Goal: Information Seeking & Learning: Learn about a topic

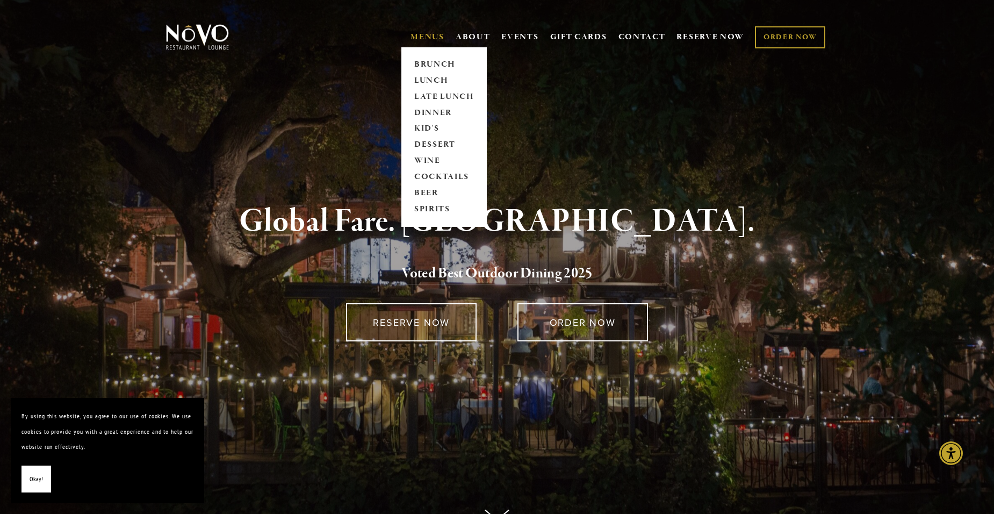
click at [421, 40] on link "MENUS" at bounding box center [427, 37] width 34 height 11
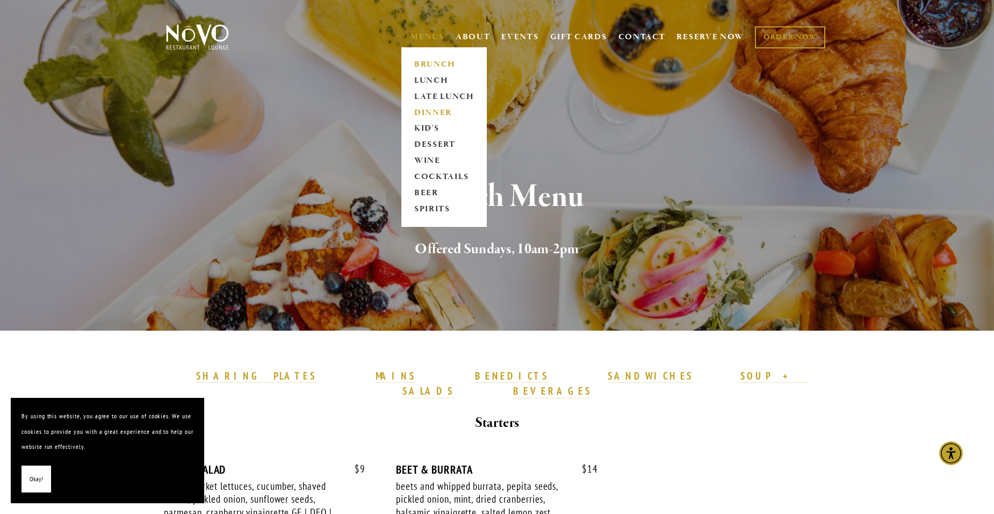
click at [426, 107] on link "DINNER" at bounding box center [443, 113] width 67 height 16
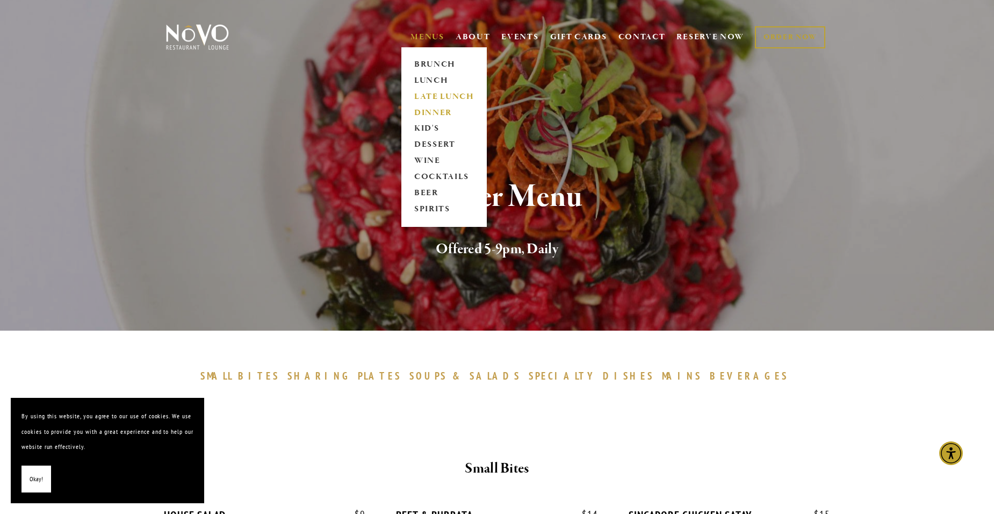
click at [431, 93] on link "LATE LUNCH" at bounding box center [443, 97] width 67 height 16
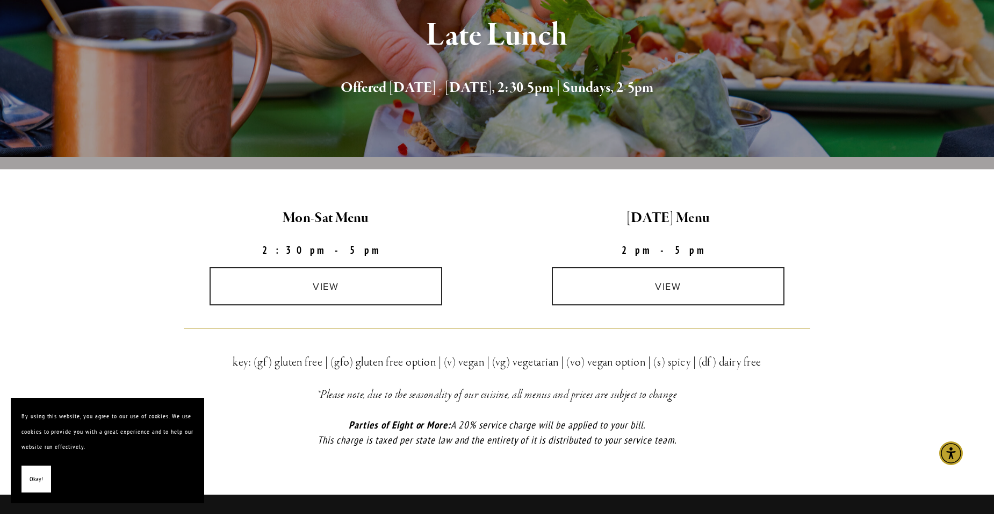
scroll to position [215, 0]
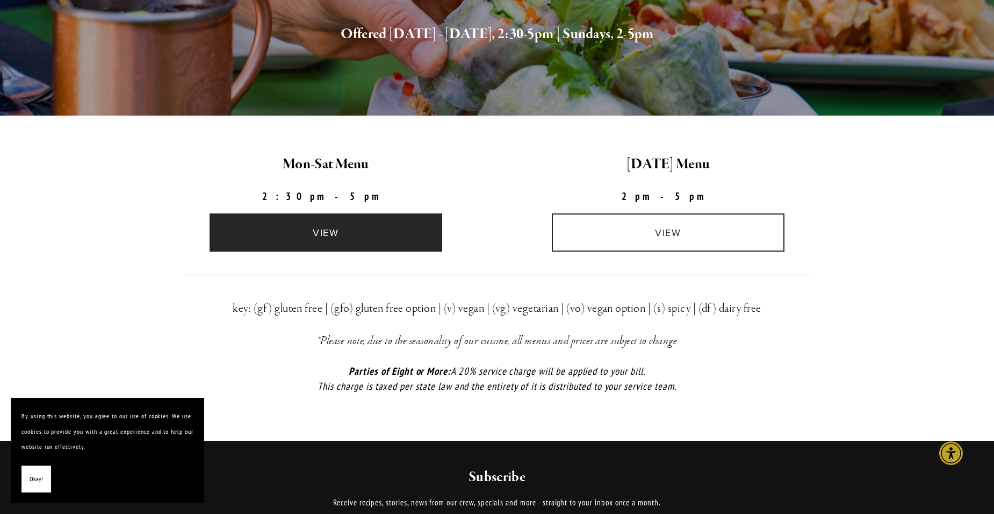
click at [342, 229] on link "view" at bounding box center [326, 232] width 233 height 38
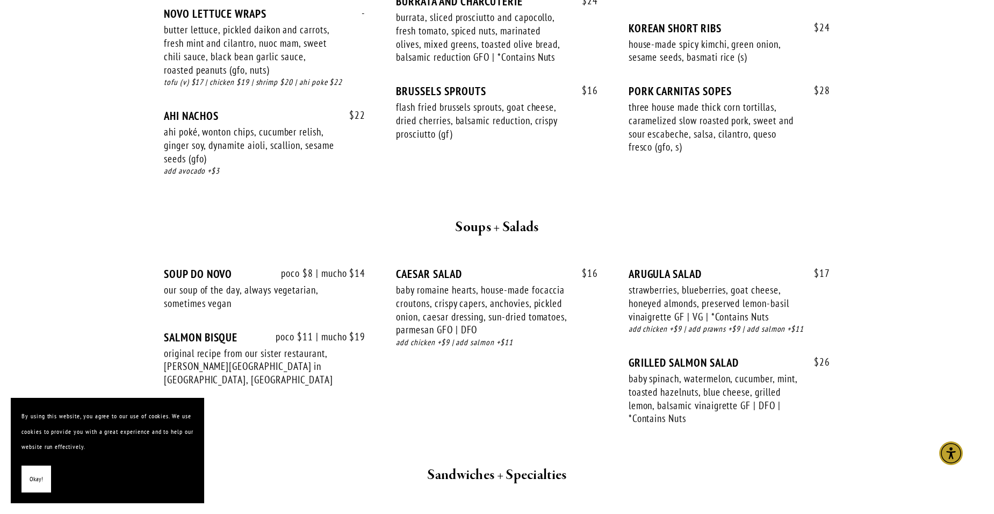
scroll to position [752, 0]
